Goal: Task Accomplishment & Management: Complete application form

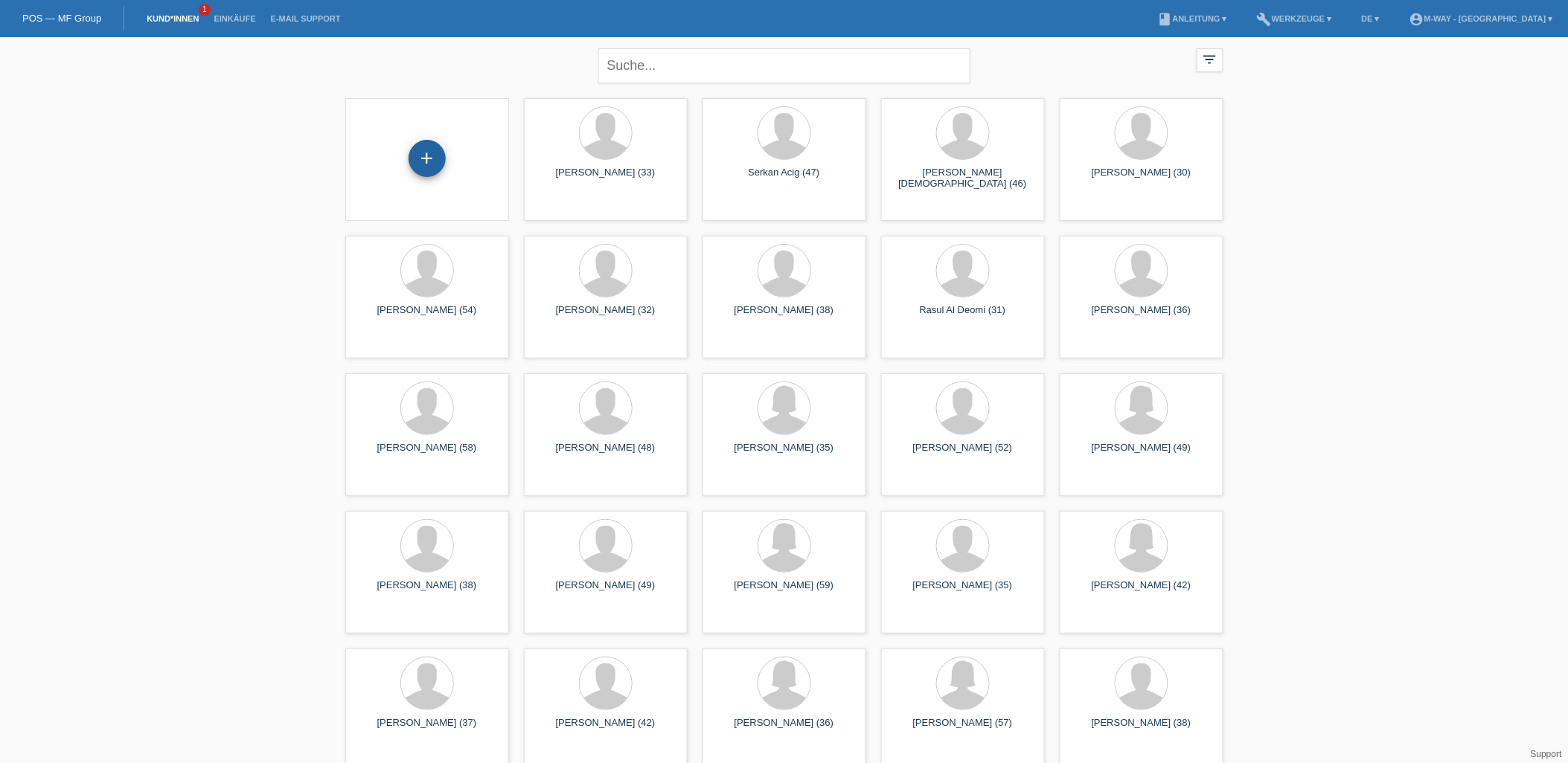
click at [442, 155] on div "+" at bounding box center [426, 159] width 35 height 25
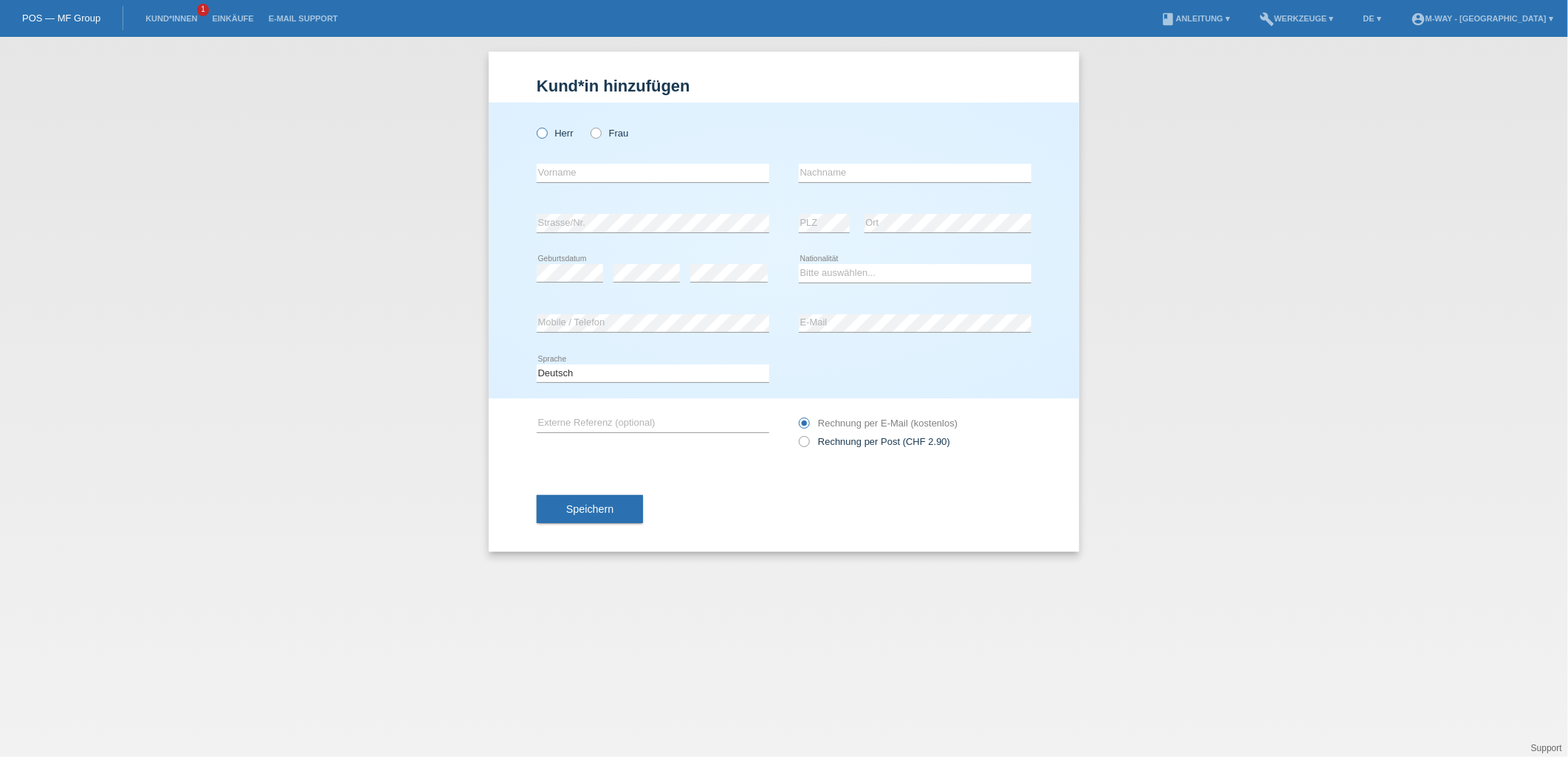
click at [534, 125] on icon at bounding box center [534, 125] width 0 height 0
click at [546, 132] on input "Herr" at bounding box center [541, 132] width 9 height 9
radio input "true"
click at [583, 180] on input "text" at bounding box center [653, 173] width 233 height 19
type input "[PERSON_NAME]"
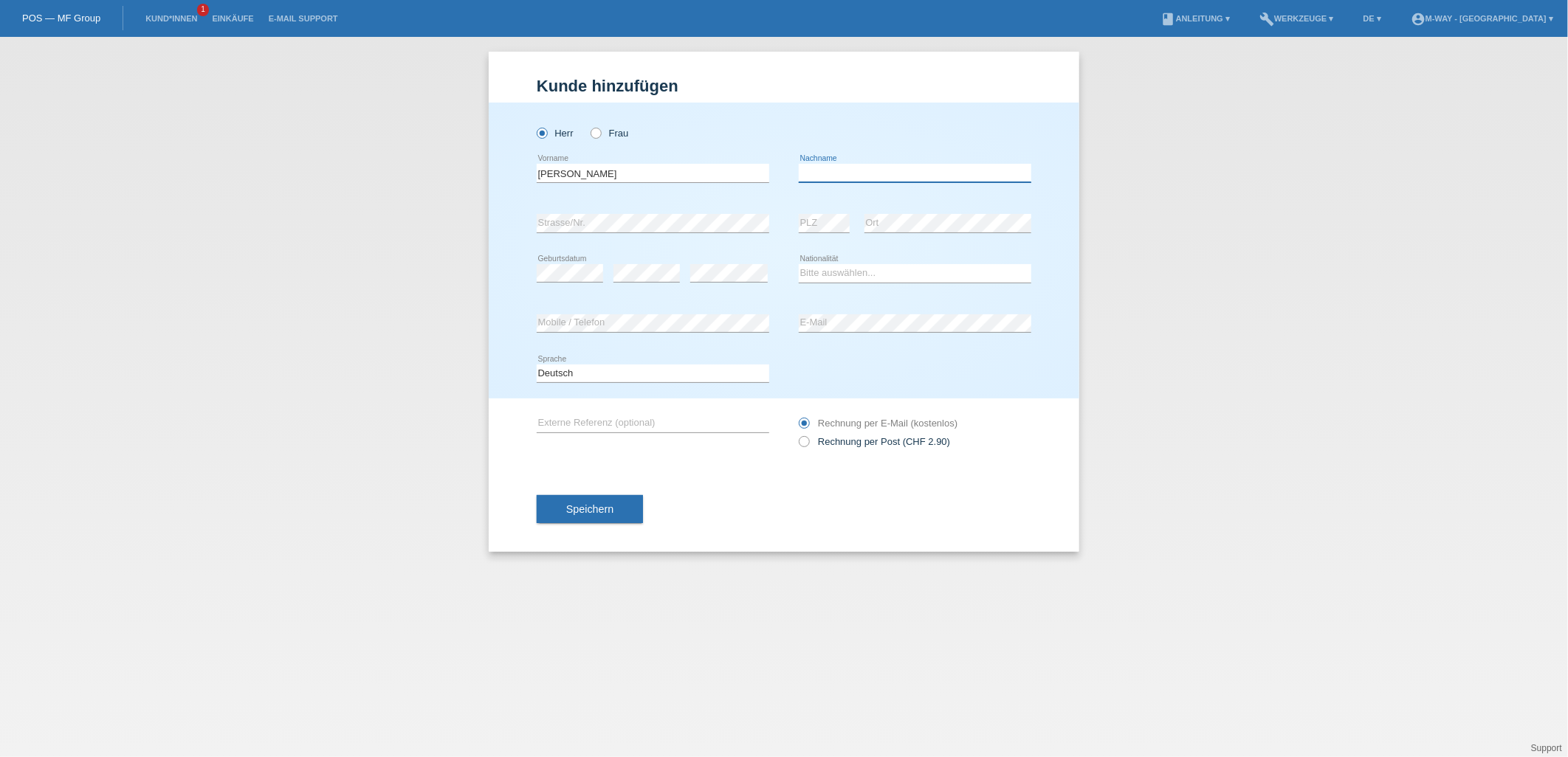
click at [871, 172] on input "text" at bounding box center [914, 173] width 233 height 19
type input "fontana"
click at [578, 276] on div "error Geburtsdatum" at bounding box center [569, 273] width 66 height 50
click at [932, 260] on div "Bitte auswählen... Schweiz Deutschland Liechtenstein Österreich ------------ Af…" at bounding box center [914, 273] width 233 height 50
click at [932, 264] on select "Bitte auswählen... Schweiz Deutschland Liechtenstein Österreich ------------ Af…" at bounding box center [914, 273] width 233 height 18
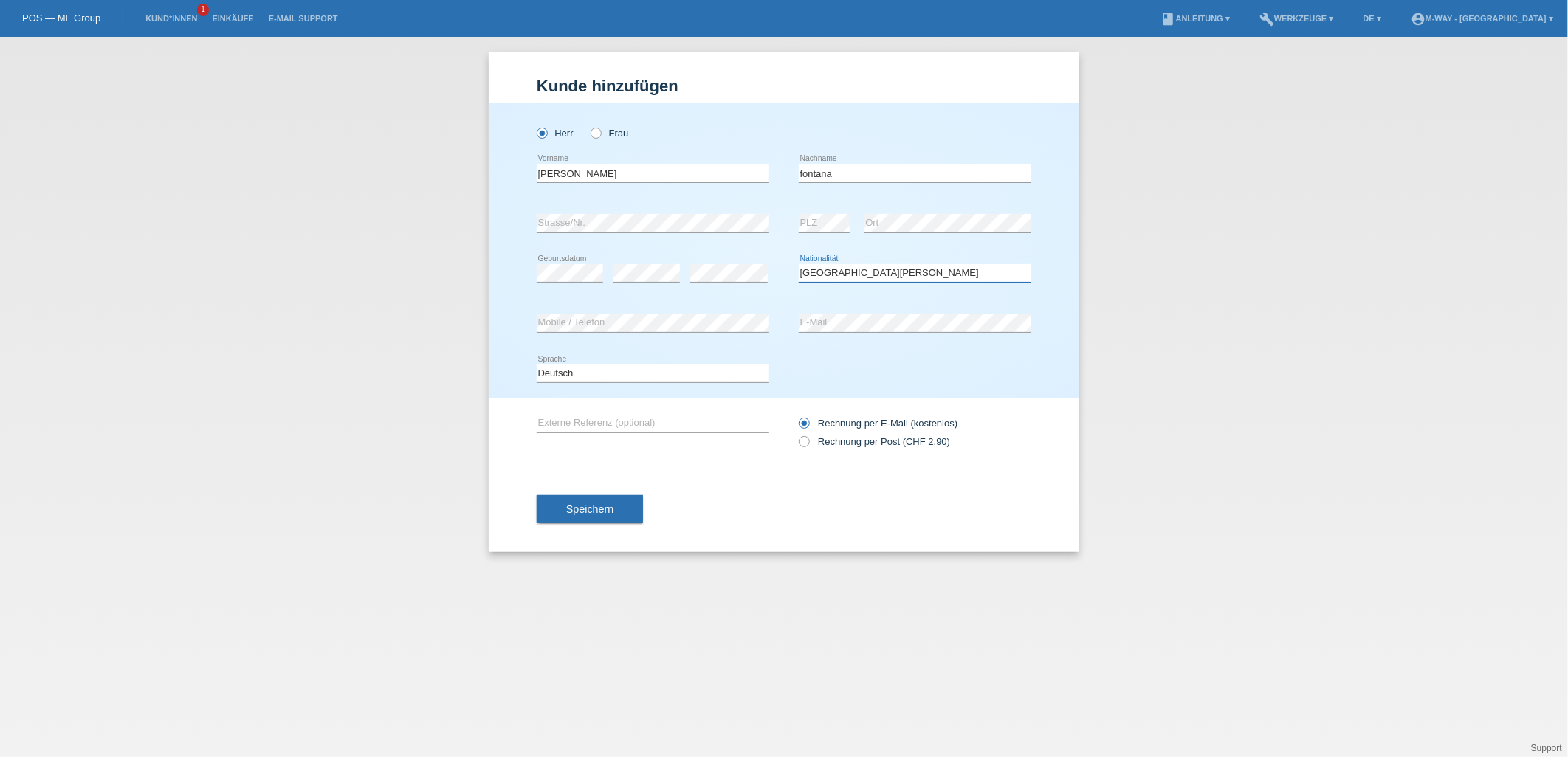
click at [798, 264] on select "Bitte auswählen... Schweiz Deutschland Liechtenstein Österreich ------------ Af…" at bounding box center [914, 273] width 233 height 18
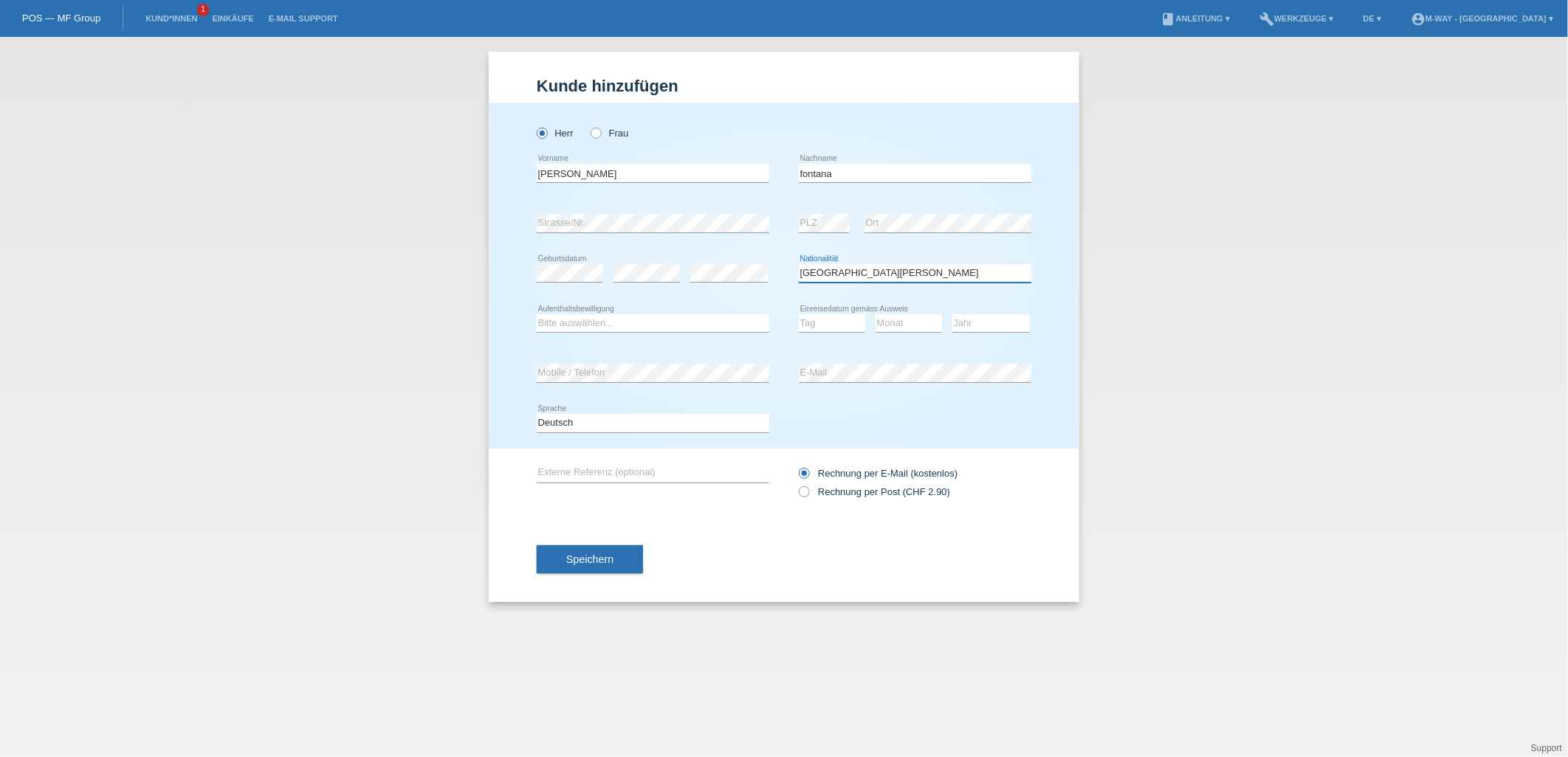
click at [900, 270] on select "Bitte auswählen... Schweiz Deutschland Liechtenstein Österreich ------------ Af…" at bounding box center [914, 273] width 233 height 18
click at [882, 279] on select "Bitte auswählen... Schweiz Deutschland Liechtenstein Österreich ------------ Af…" at bounding box center [914, 273] width 233 height 18
select select "IT"
click at [798, 264] on select "Bitte auswählen... Schweiz Deutschland Liechtenstein Österreich ------------ Af…" at bounding box center [914, 273] width 233 height 18
click at [846, 323] on select "Tag 01 02 03 04 05 06 07 08 09 10 11" at bounding box center [831, 323] width 66 height 18
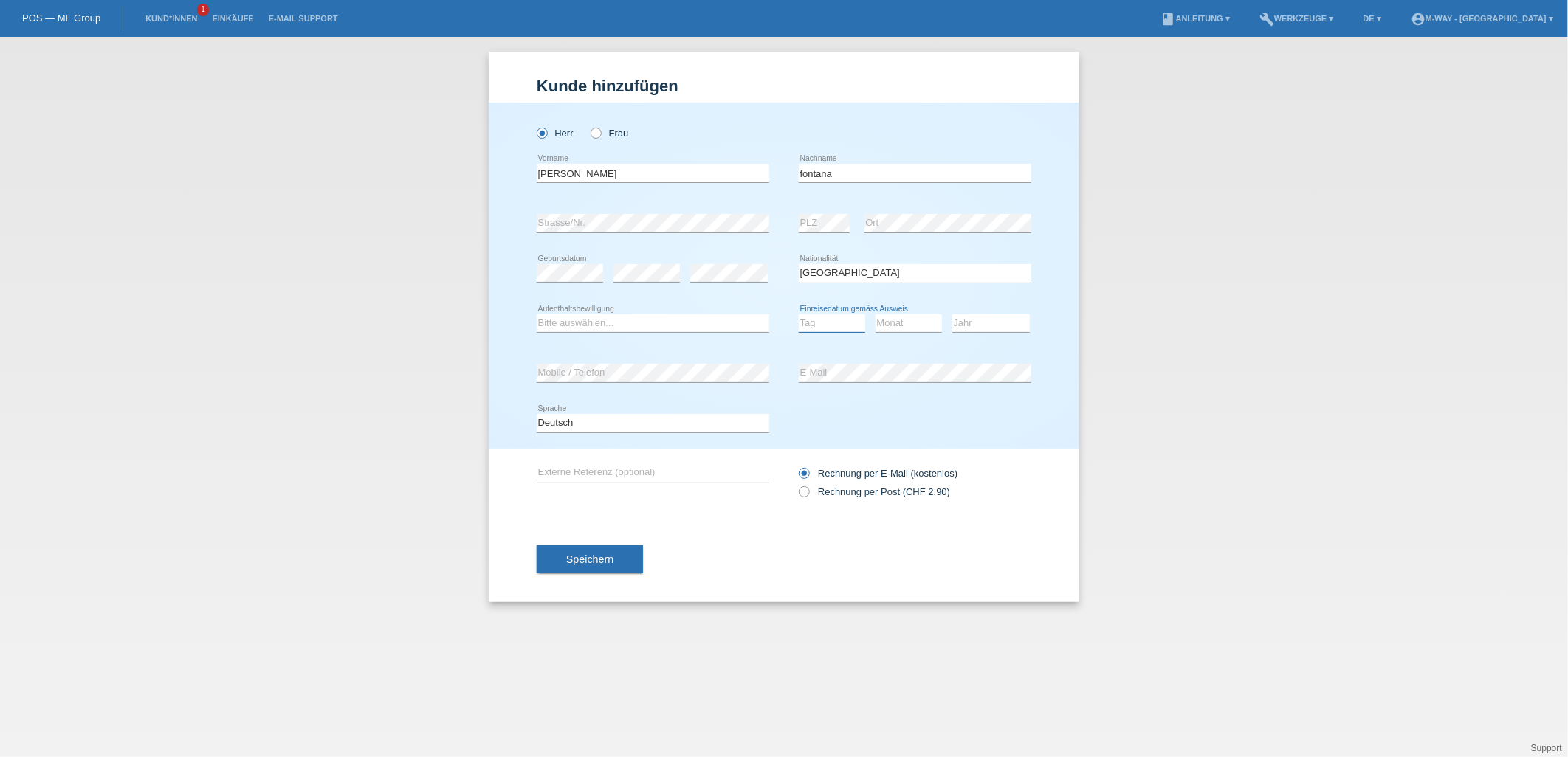
select select "05"
click at [798, 315] on select "Tag 01 02 03 04 05 06 07 08 09 10 11" at bounding box center [831, 323] width 66 height 18
click at [920, 319] on select "Monat 01 02 03 04 05 06 07 08 09 10 11" at bounding box center [908, 323] width 66 height 18
select select "09"
click at [876, 315] on select "Monat 01 02 03 04 05 06 07 08 09 10 11" at bounding box center [908, 323] width 66 height 18
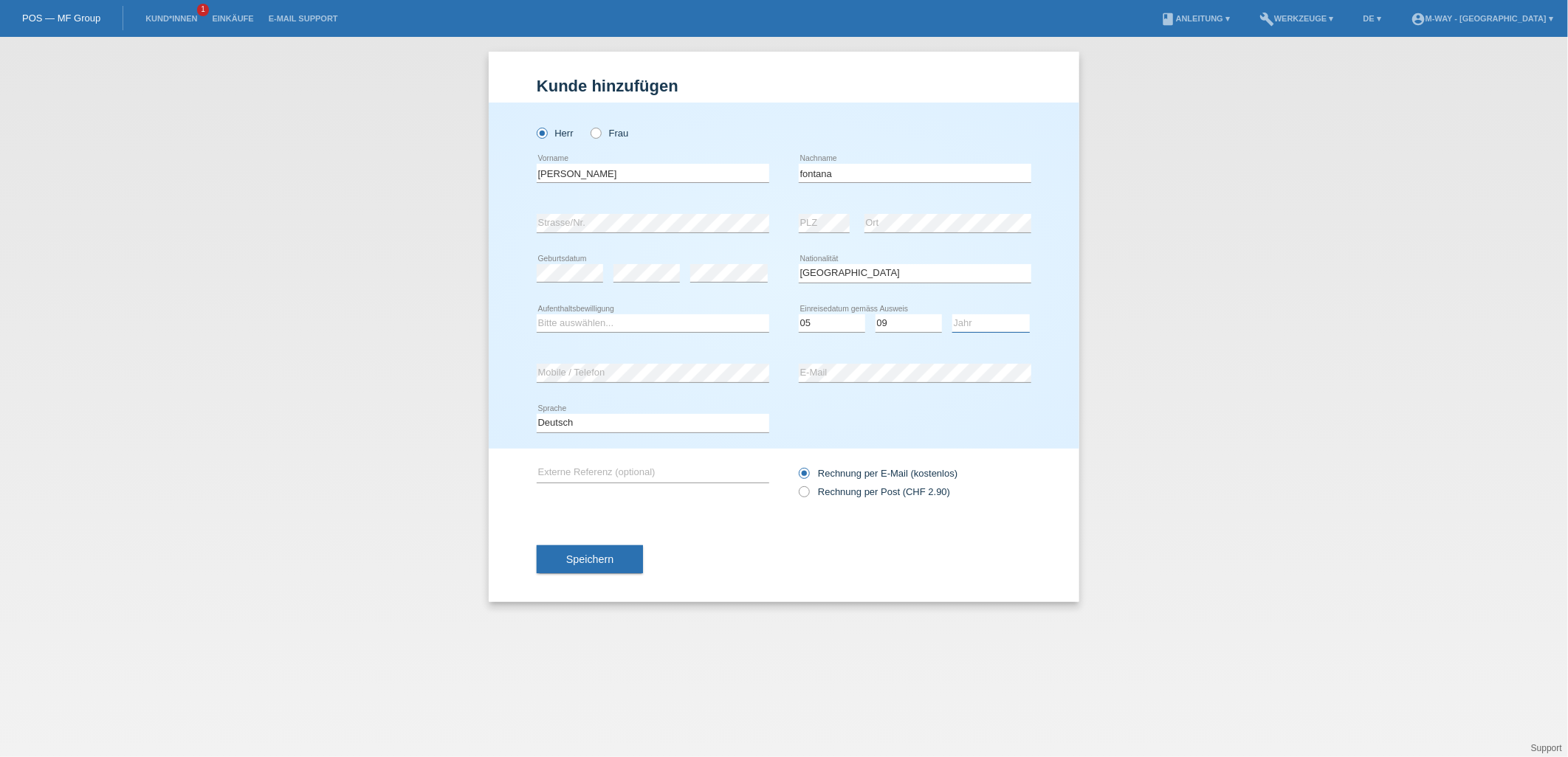
click at [978, 323] on select "Jahr 2025 2024 2023 2022 2021 2020 2019 2018 2017 2016 2015 2014 2013 2012 2011…" at bounding box center [992, 323] width 78 height 18
click at [953, 315] on select "Jahr 2025 2024 2023 2022 2021 2020 2019 2018 2017 2016 2015 2014 2013 2012 2011…" at bounding box center [992, 323] width 78 height 18
click at [980, 316] on select "Jahr 2025 2024 2023 2022 2021 2020 2019 2018 2017 2016 2015 2014 2013 2012 2011…" at bounding box center [992, 323] width 78 height 18
select select "2014"
click at [953, 315] on select "Jahr 2025 2024 2023 2022 2021 2020 2019 2018 2017 2016 2015 2014 2013 2012 2011…" at bounding box center [992, 323] width 78 height 18
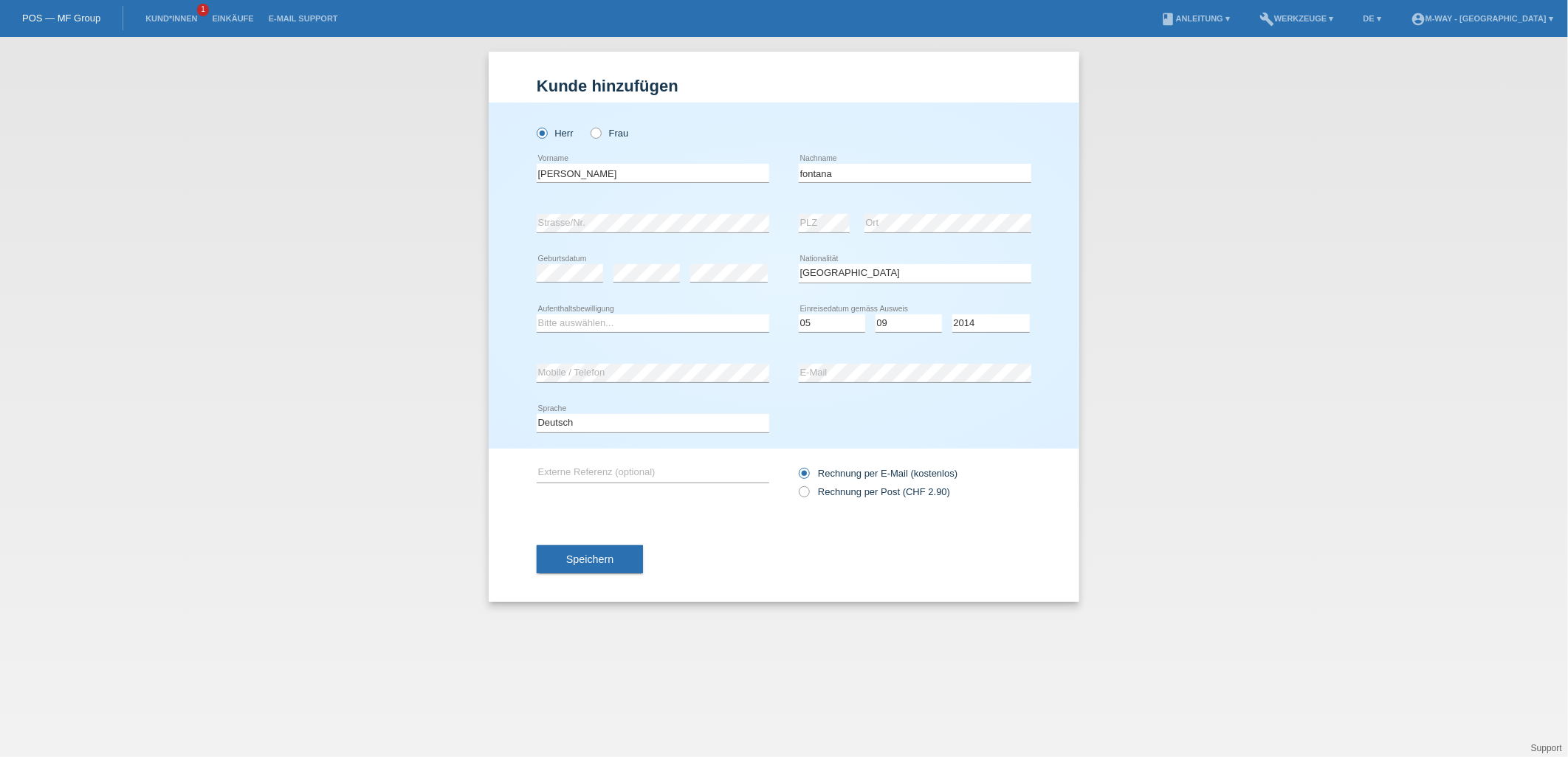
click at [935, 421] on div "Deutsch Français Italiano English error Sprache" at bounding box center [784, 424] width 495 height 50
click at [662, 322] on select "Bitte auswählen... C B B - Flüchtlingsstatus Andere" at bounding box center [653, 323] width 233 height 18
select select "C"
click at [537, 315] on select "Bitte auswählen... C B B - Flüchtlingsstatus Andere" at bounding box center [653, 323] width 233 height 18
click at [617, 562] on button "Speichern" at bounding box center [590, 559] width 106 height 28
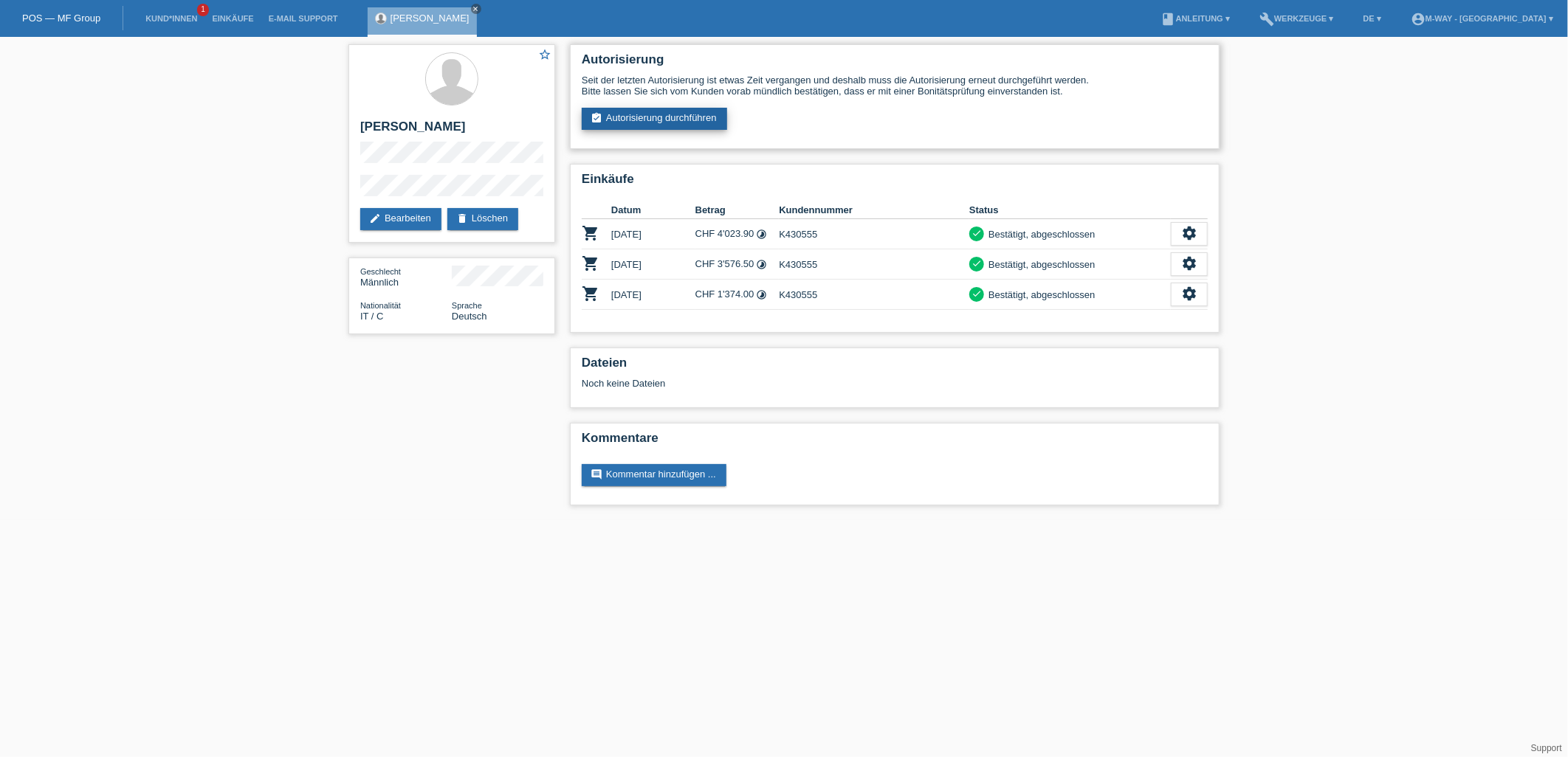
click at [683, 109] on link "assignment_turned_in Autorisierung durchführen" at bounding box center [654, 118] width 146 height 22
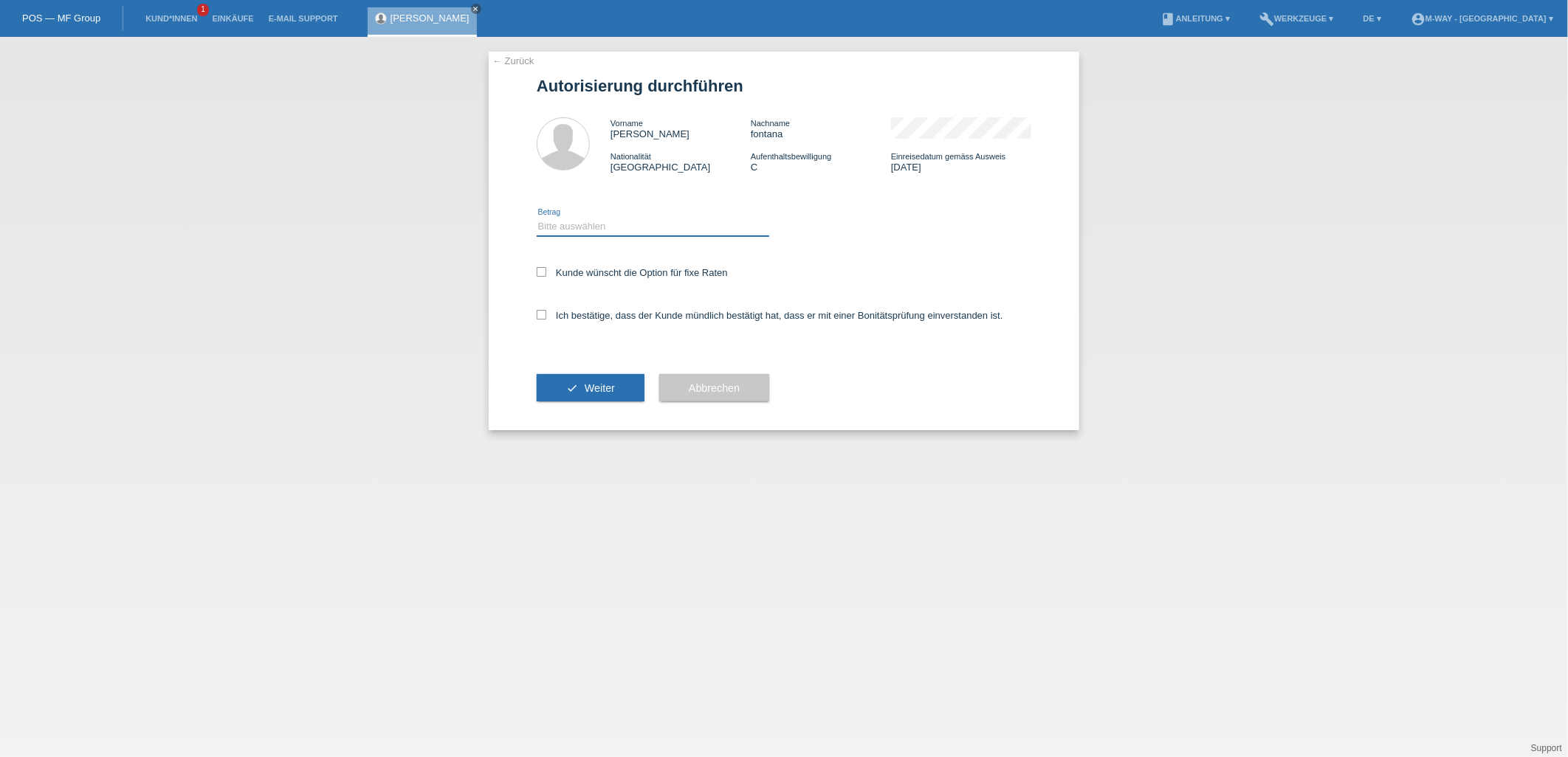
click at [639, 225] on select "Bitte auswählen CHF 1.00 - CHF 499.00 CHF 500.00 - CHF 1'999.00 CHF 2'000.00 - …" at bounding box center [653, 227] width 233 height 18
select select "3"
click at [537, 218] on select "Bitte auswählen CHF 1.00 - CHF 499.00 CHF 500.00 - CHF 1'999.00 CHF 2'000.00 - …" at bounding box center [653, 227] width 233 height 18
click at [541, 270] on icon at bounding box center [541, 272] width 9 height 9
click at [541, 270] on input "Kunde wünscht die Option für fixe Raten" at bounding box center [541, 272] width 9 height 9
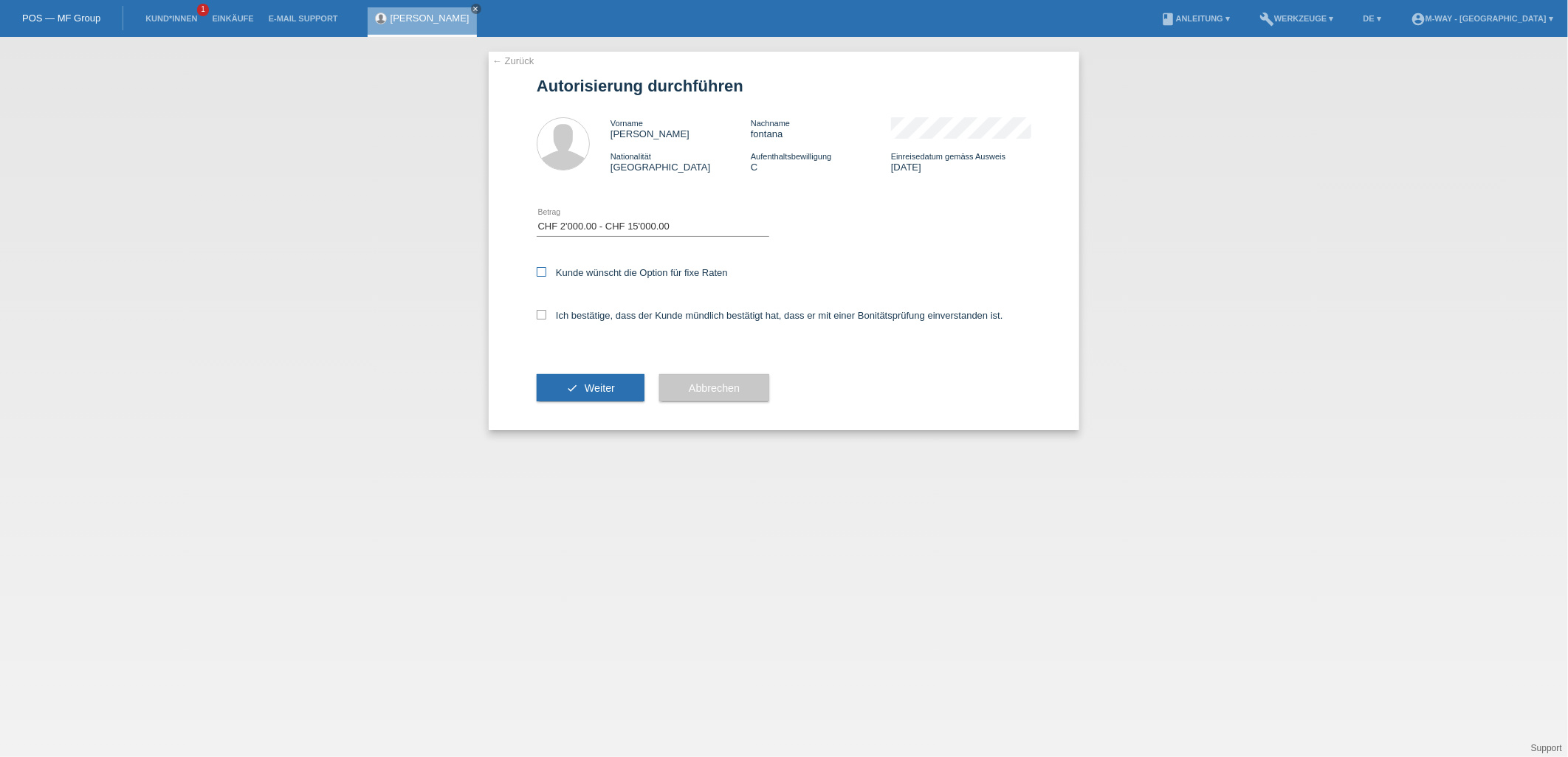
checkbox input "true"
click at [544, 323] on div "Ich bestätige, dass der Kunde mündlich bestätigt hat, dass er mit einer Bonität…" at bounding box center [784, 320] width 495 height 50
click at [543, 318] on icon at bounding box center [541, 315] width 9 height 9
click at [543, 318] on input "Ich bestätige, dass der Kunde mündlich bestätigt hat, dass er mit einer Bonität…" at bounding box center [541, 315] width 9 height 9
checkbox input "true"
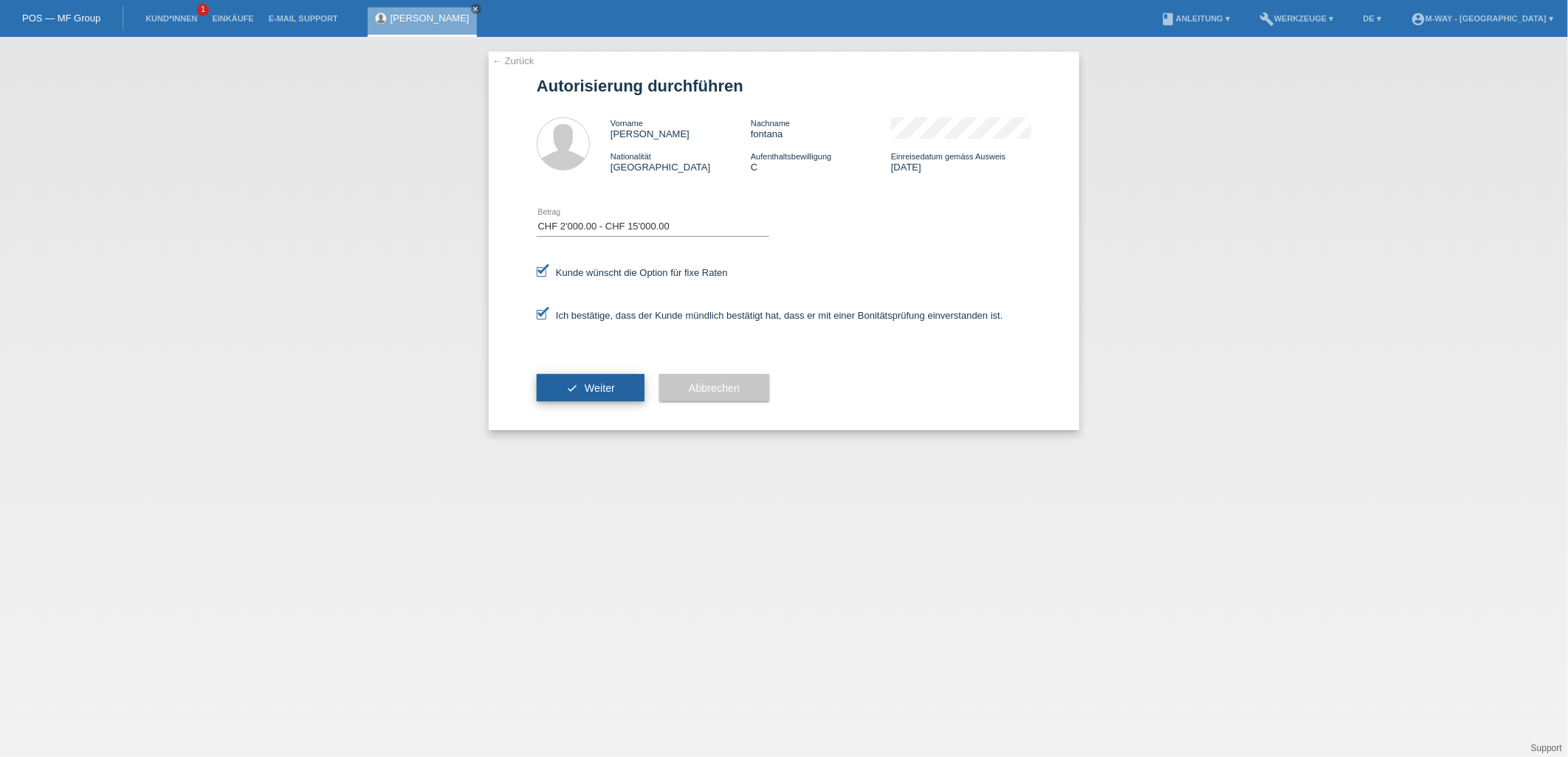
click at [609, 394] on button "check Weiter" at bounding box center [590, 389] width 107 height 28
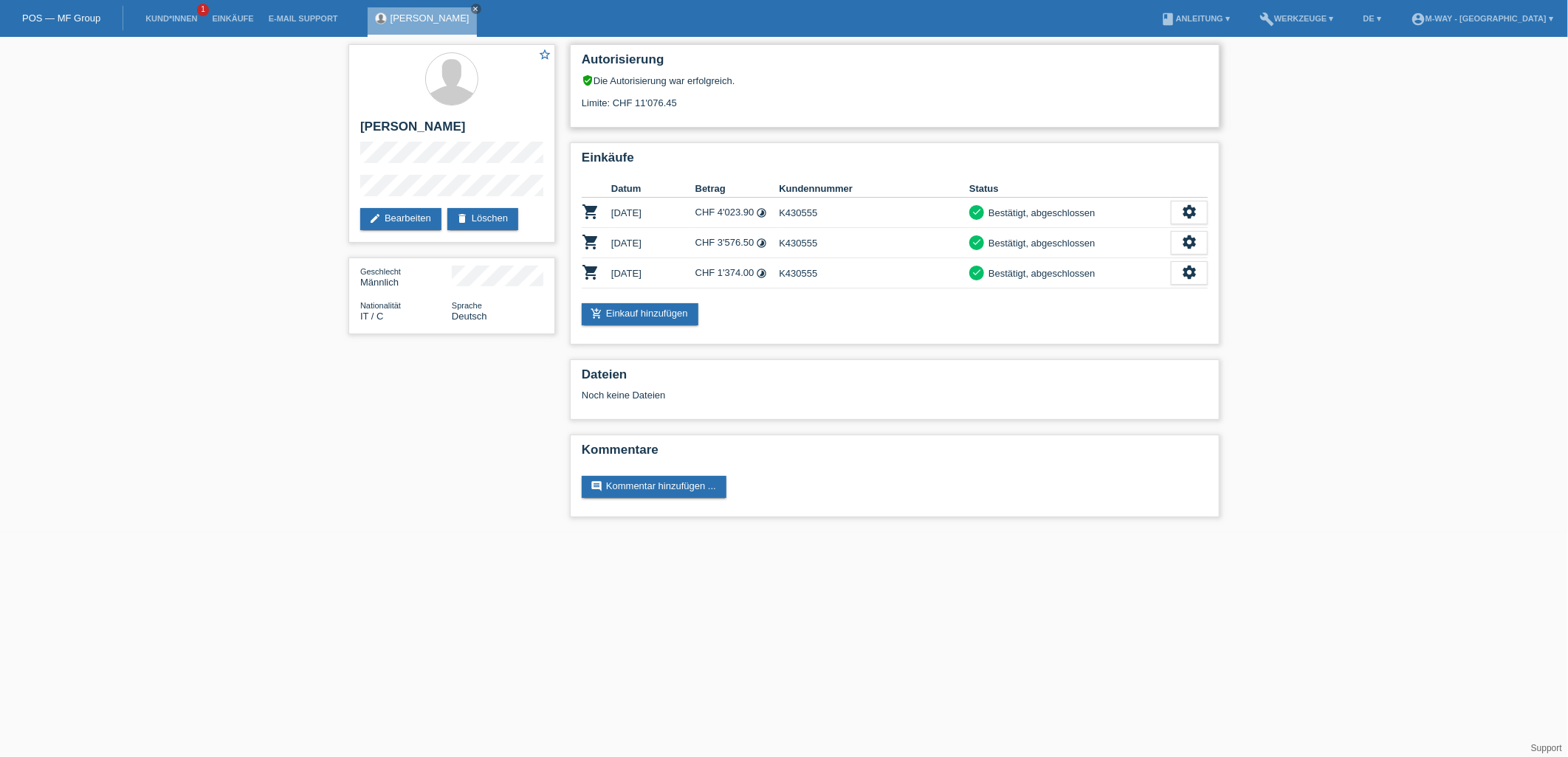
drag, startPoint x: 580, startPoint y: 107, endPoint x: 672, endPoint y: 108, distance: 92.0
click at [672, 108] on div "Autorisierung verified_user Die Autorisierung war erfolgreich. Limite: CHF 11'0…" at bounding box center [895, 86] width 650 height 83
